Goal: Information Seeking & Learning: Find specific fact

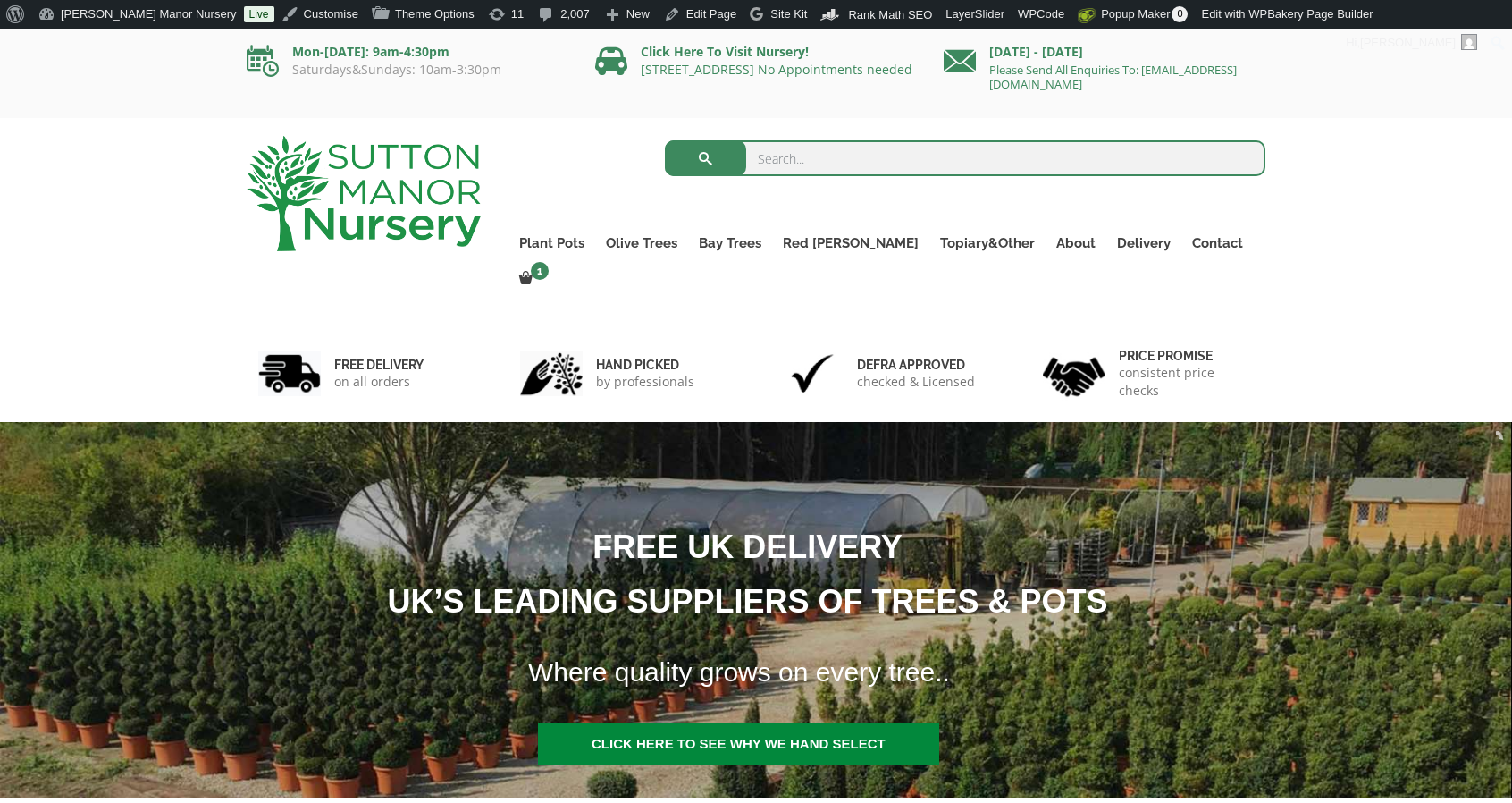
click at [886, 155] on input "search" at bounding box center [965, 158] width 601 height 35
type input "j407"
click at [665, 140] on button "submit" at bounding box center [705, 158] width 81 height 35
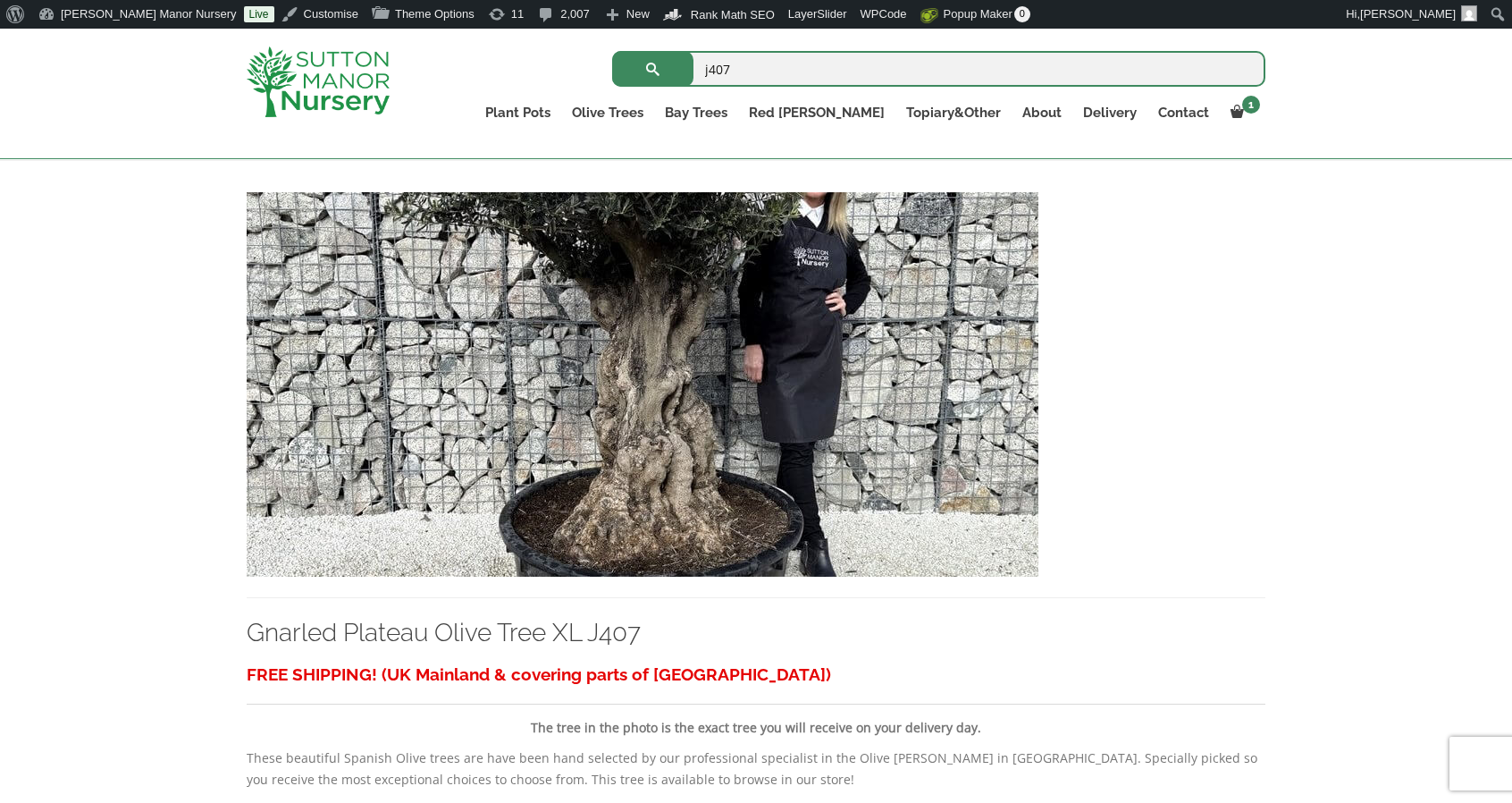
scroll to position [356, 0]
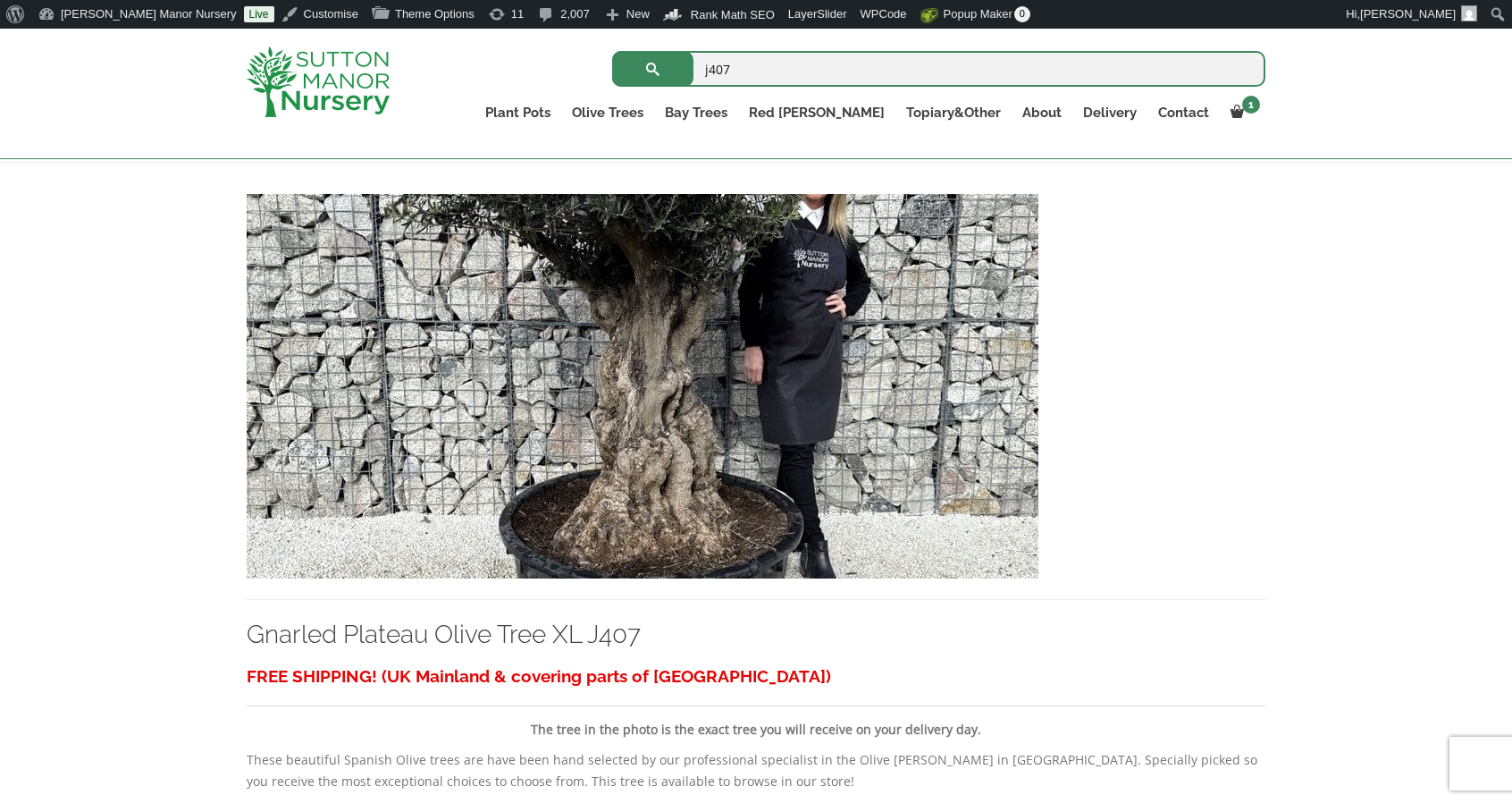
click at [633, 488] on img at bounding box center [642, 387] width 792 height 385
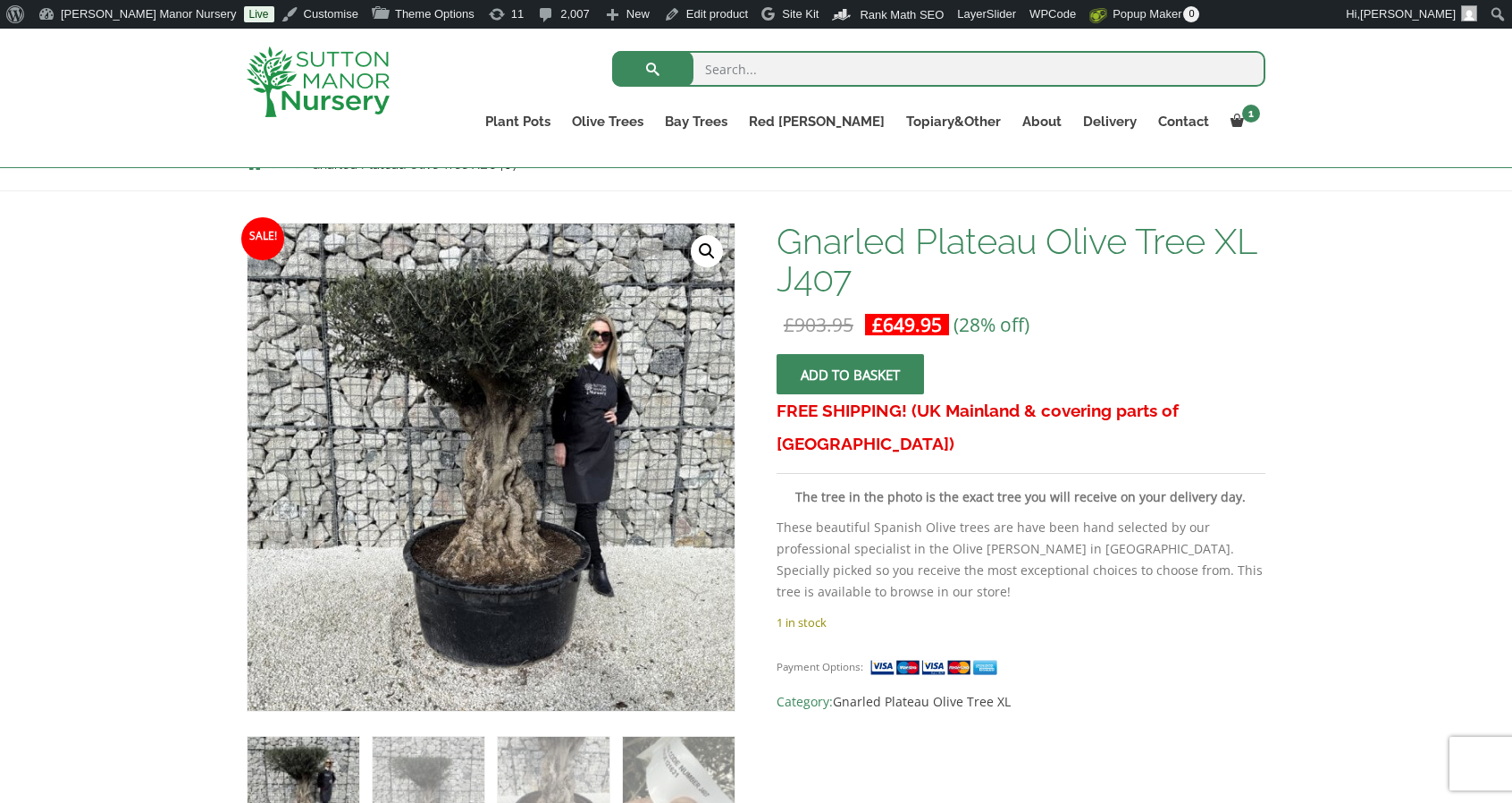
scroll to position [222, 0]
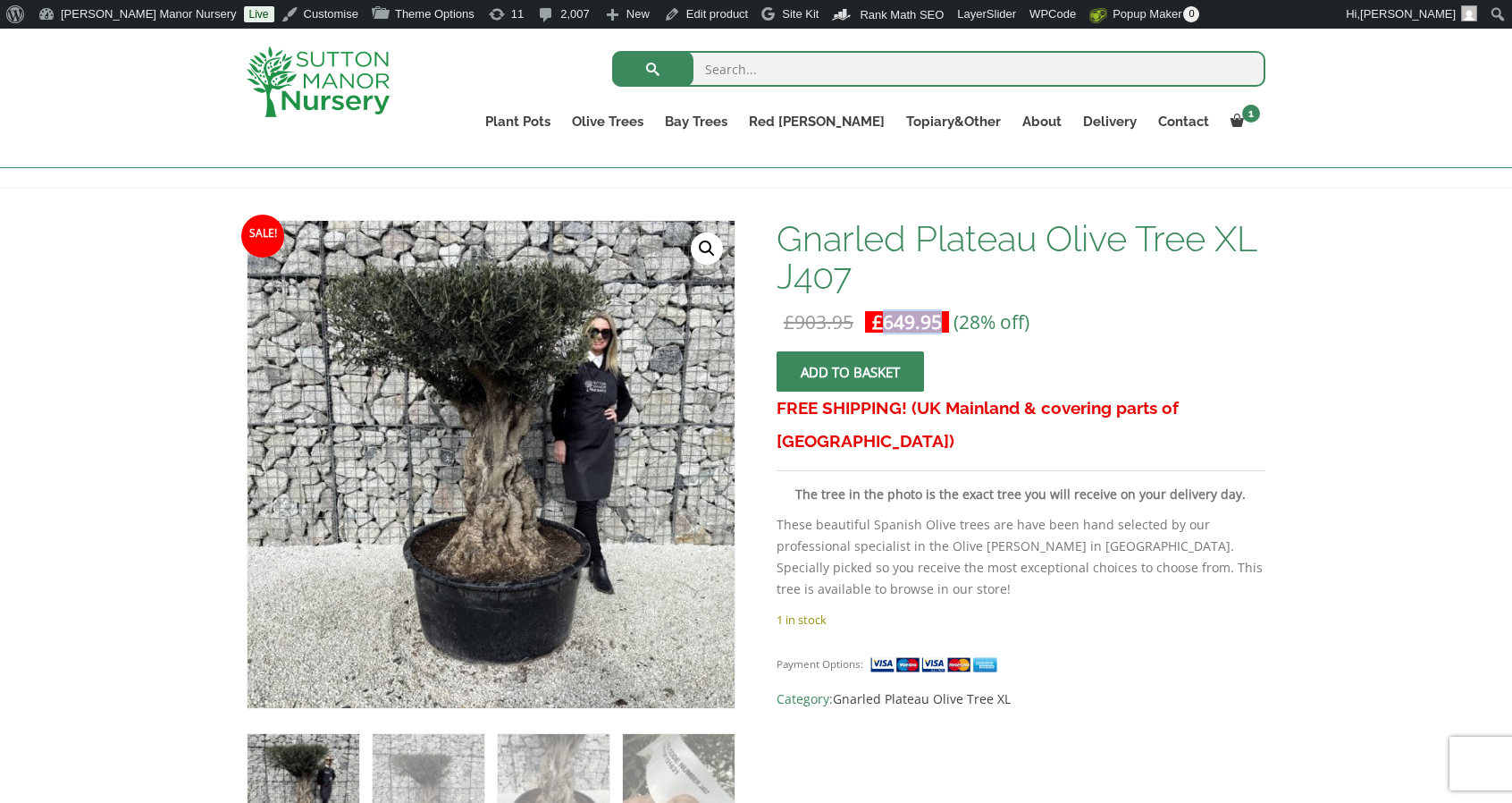
drag, startPoint x: 942, startPoint y: 318, endPoint x: 886, endPoint y: 321, distance: 56.1
click at [886, 321] on span "£ 649.95" at bounding box center [908, 322] width 84 height 35
copy bdi "649.95"
click at [338, 78] on img at bounding box center [318, 81] width 143 height 71
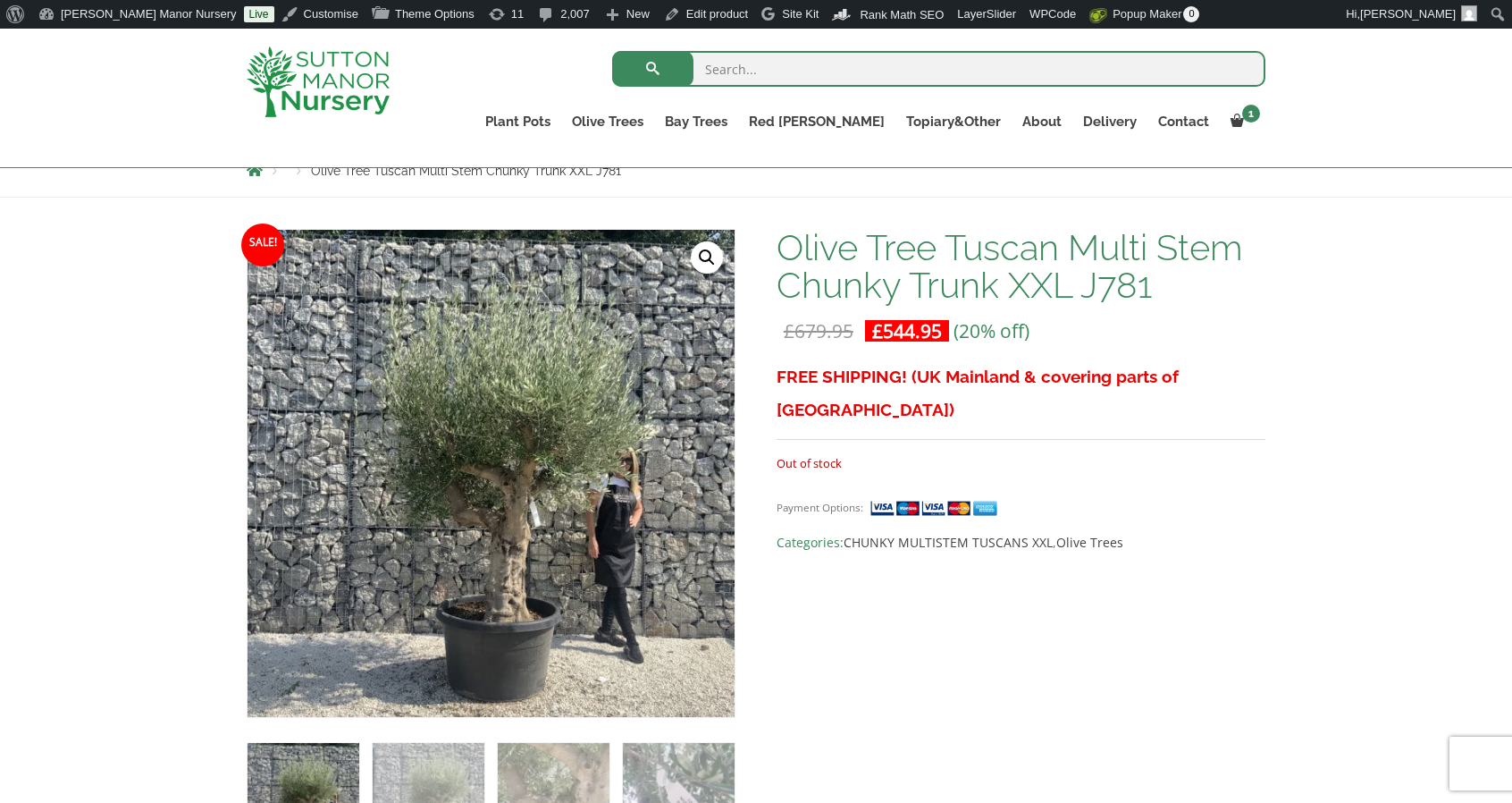
scroll to position [212, 0]
